Goal: Task Accomplishment & Management: Use online tool/utility

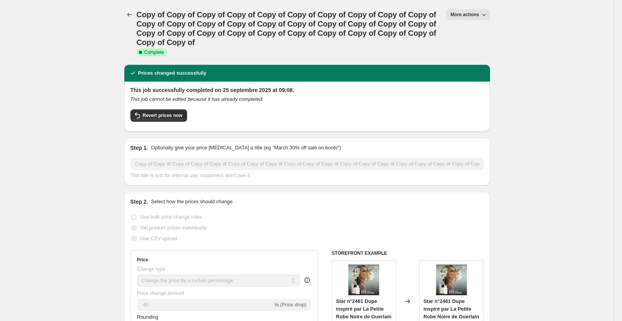
select select "percentage"
select select "collection"
select select "not_equal"
select select "collection"
select select "not_equal"
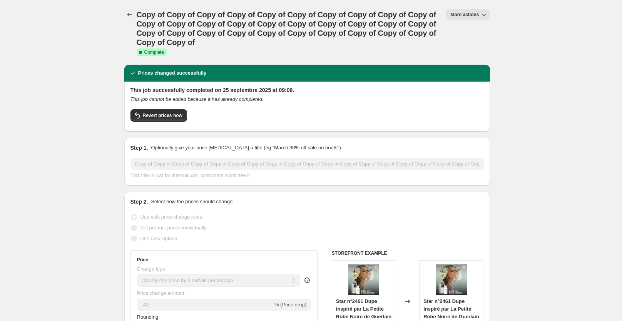
select select "collection"
select select "not_equal"
select select "collection"
select select "not_equal"
select select "collection"
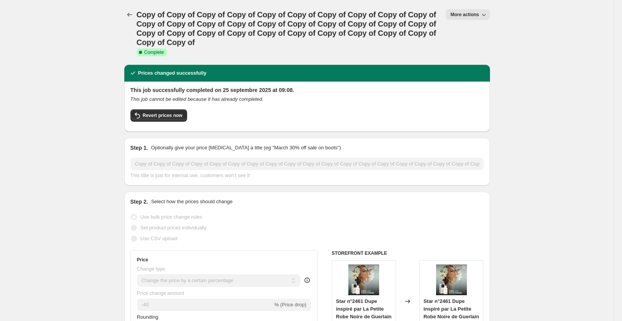
select select "not_equal"
select select "collection"
select select "not_equal"
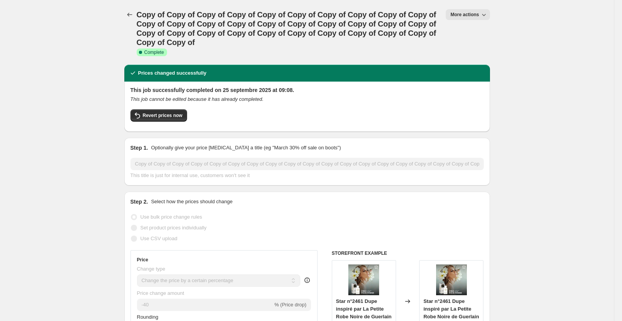
select select "not_equal"
select select "collection"
select select "not_equal"
select select "tag"
select select "not_equal"
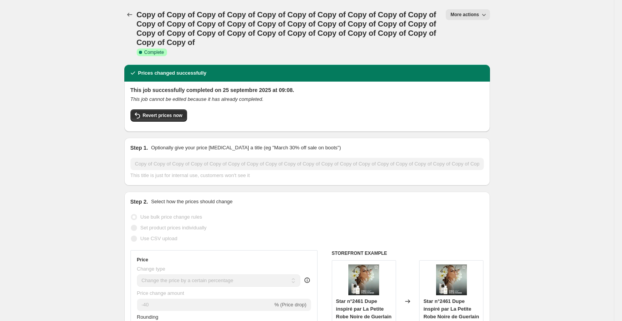
select select "not_equal"
